Goal: Task Accomplishment & Management: Complete application form

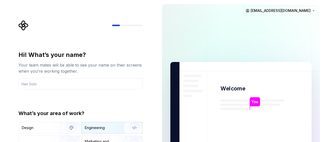
click at [115, 130] on img "button" at bounding box center [131, 127] width 32 height 34
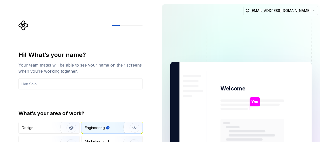
click at [75, 106] on div "Hi! What’s your name? Your team mates will be able to see your name on their sc…" at bounding box center [81, 108] width 124 height 115
drag, startPoint x: 94, startPoint y: 98, endPoint x: 74, endPoint y: 99, distance: 20.6
click at [74, 109] on div "Hi! What’s your name? Your team mates will be able to see your name on their sc…" at bounding box center [81, 108] width 124 height 115
drag, startPoint x: 135, startPoint y: 94, endPoint x: 145, endPoint y: 77, distance: 19.6
click at [138, 75] on div "Hi! What’s your name? Your team mates will be able to see your name on their sc…" at bounding box center [81, 108] width 124 height 115
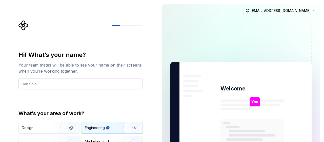
click at [60, 81] on input "text" at bounding box center [81, 83] width 124 height 11
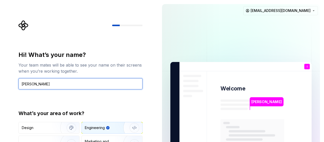
type input "[PERSON_NAME]"
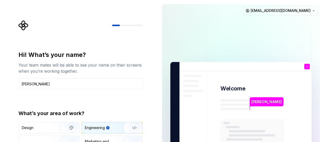
drag, startPoint x: 324, startPoint y: 21, endPoint x: 323, endPoint y: 62, distance: 40.8
click at [323, 62] on div "[PERSON_NAME] Welcome I You T B +3 [PERSON_NAME] [PERSON_NAME] [EMAIL_ADDRESS][…" at bounding box center [241, 114] width 166 height 229
click at [106, 99] on div "Hi! What’s your name? Your team mates will be able to see your name on their sc…" at bounding box center [81, 108] width 124 height 115
click at [94, 84] on input "[PERSON_NAME]" at bounding box center [81, 83] width 124 height 11
click at [98, 105] on div "Hi! What’s your name? Your team mates will be able to see your name on their sc…" at bounding box center [81, 108] width 124 height 115
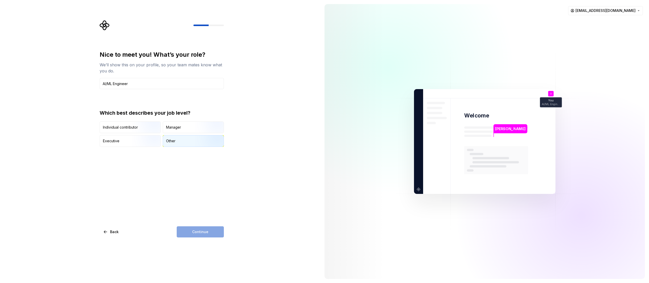
type input "AI/ML Engineer"
click at [165, 141] on div "Other" at bounding box center [193, 141] width 61 height 11
click at [192, 141] on button "Continue" at bounding box center [200, 232] width 47 height 11
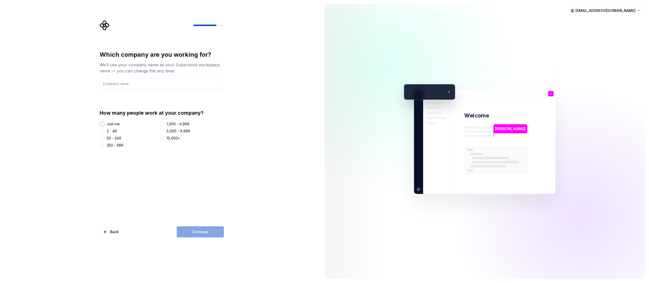
click at [101, 124] on button "Just me" at bounding box center [102, 124] width 4 height 4
click at [102, 133] on div at bounding box center [102, 131] width 5 height 5
click at [105, 134] on div "2 - 49" at bounding box center [129, 131] width 58 height 5
click at [101, 132] on button "2 - 49" at bounding box center [102, 131] width 4 height 4
click at [123, 85] on input "text" at bounding box center [162, 83] width 124 height 11
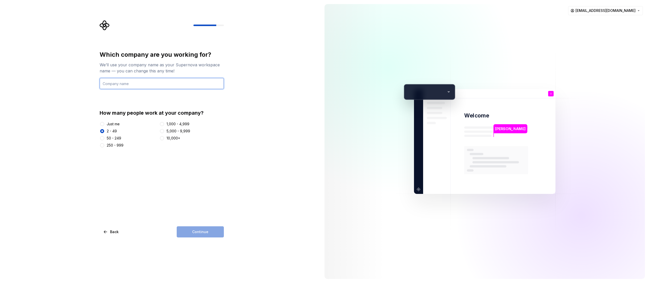
type input "AtomMind"
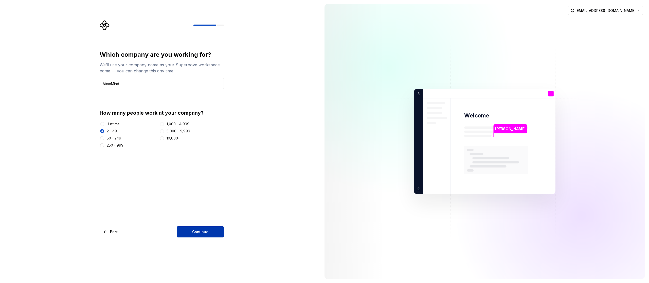
click at [189, 141] on button "Continue" at bounding box center [200, 232] width 47 height 11
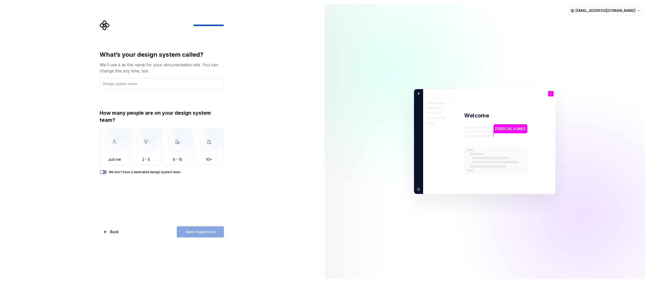
click at [101, 141] on span "button" at bounding box center [101, 172] width 3 height 3
click at [149, 85] on input "text" at bounding box center [162, 83] width 124 height 11
click at [135, 99] on div "What’s your design system called? We’ll use it as the name for your documentati…" at bounding box center [162, 113] width 124 height 124
click at [104, 141] on span "button" at bounding box center [104, 172] width 3 height 3
click at [130, 88] on input "text" at bounding box center [162, 83] width 124 height 11
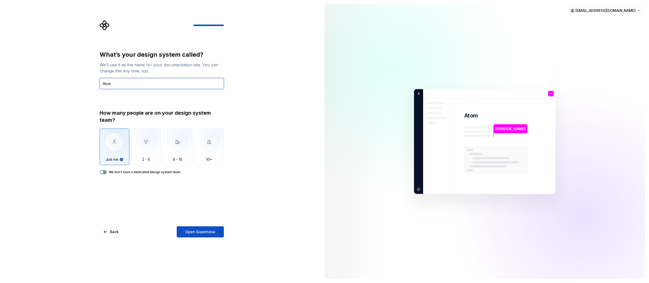
type input "Atom"
click at [105, 141] on button "We don't have a dedicated design system team" at bounding box center [103, 172] width 7 height 4
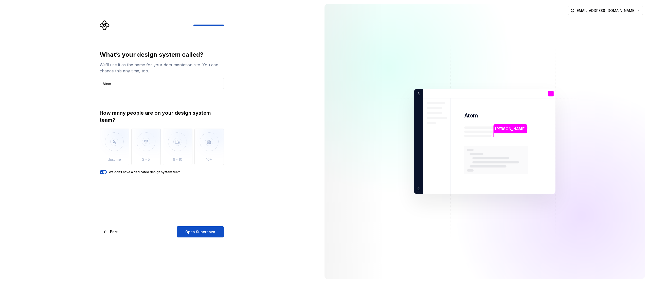
click at [104, 141] on span "button" at bounding box center [104, 172] width 3 height 3
click at [103, 141] on icon "button" at bounding box center [102, 172] width 4 height 3
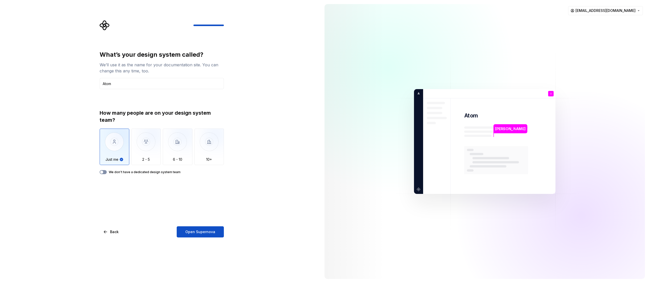
click at [103, 141] on icon "button" at bounding box center [102, 172] width 4 height 3
click at [189, 141] on span "Open Supernova" at bounding box center [200, 232] width 30 height 5
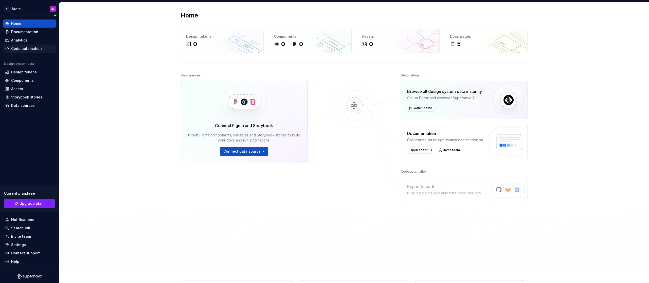
click at [28, 48] on div "Code automation" at bounding box center [26, 48] width 31 height 5
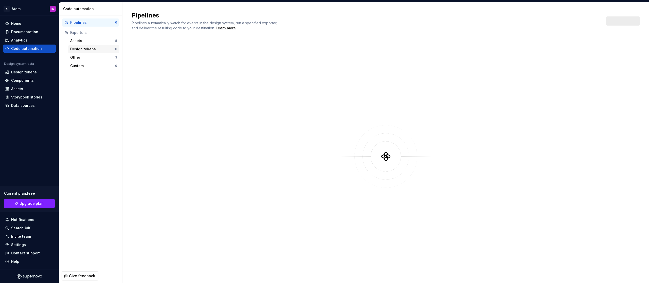
click at [91, 49] on div "Design tokens" at bounding box center [92, 49] width 44 height 5
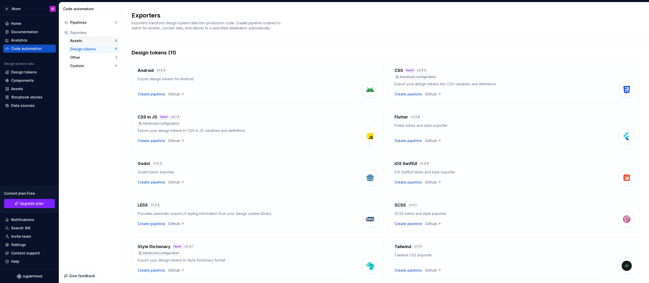
click at [82, 40] on div "Assets" at bounding box center [92, 40] width 45 height 5
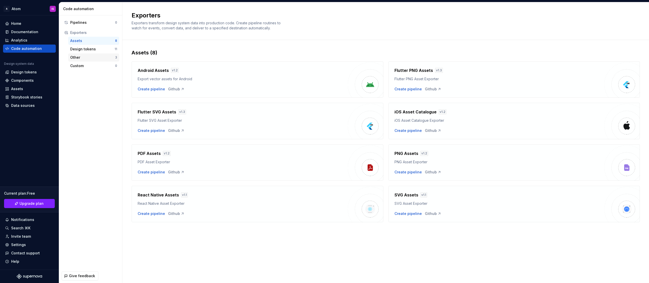
click at [82, 57] on div "Other" at bounding box center [92, 57] width 45 height 5
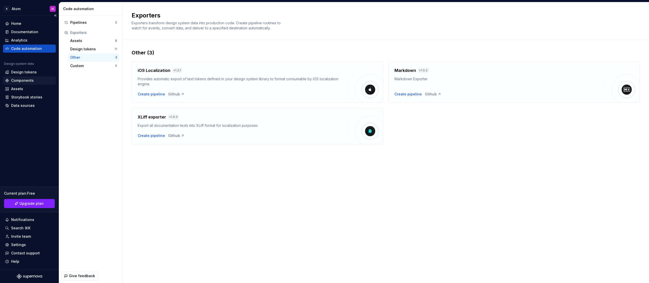
click at [28, 80] on div "Components" at bounding box center [22, 80] width 23 height 5
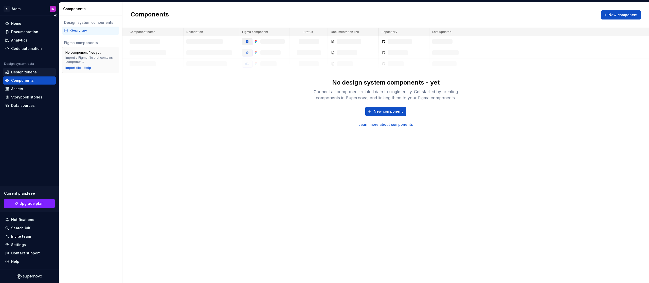
click at [21, 72] on div "Design tokens" at bounding box center [24, 72] width 26 height 5
